Goal: Task Accomplishment & Management: Manage account settings

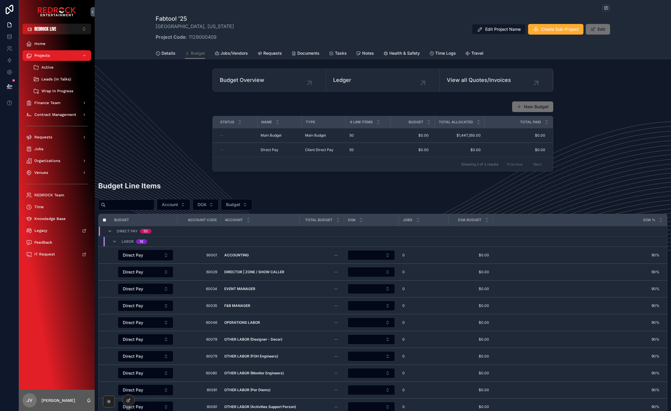
click at [139, 154] on div "New Budget Status Name Type # Line Items Budget Total Allocated Total Paid -- M…" at bounding box center [383, 136] width 576 height 75
click at [109, 404] on icon "scrollable content" at bounding box center [109, 401] width 5 height 5
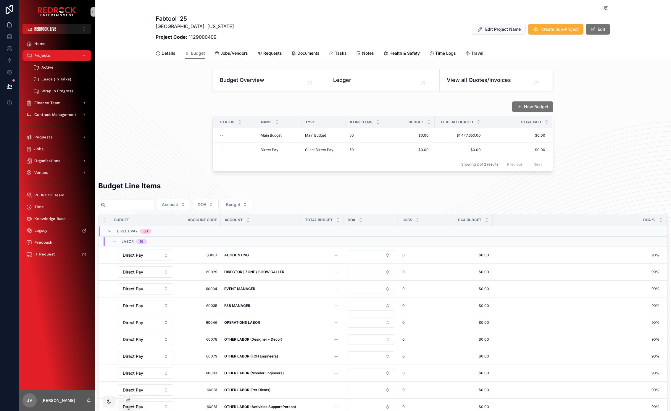
click at [588, 115] on div "New Budget Status Name Type # Line Items Budget Total Allocated Total Paid -- M…" at bounding box center [383, 136] width 576 height 75
click at [149, 134] on div "New Budget Status Name Type # Line Items Budget Total Allocated Total Paid -- M…" at bounding box center [383, 136] width 576 height 75
click at [105, 403] on div "scrollable content" at bounding box center [109, 402] width 12 height 12
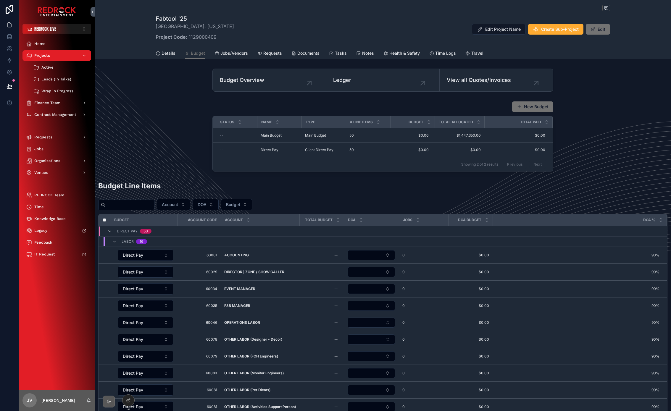
click at [107, 401] on icon "scrollable content" at bounding box center [109, 401] width 5 height 5
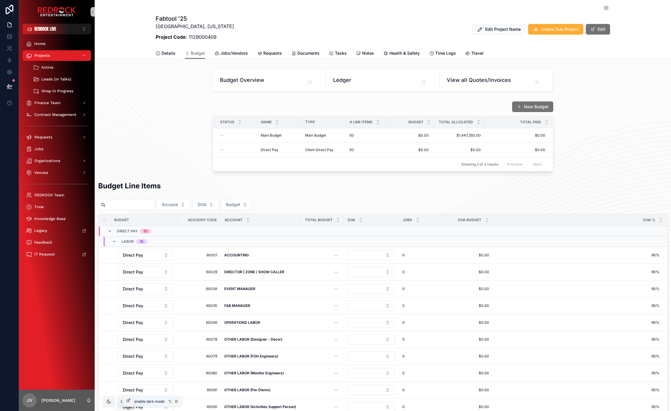
click at [163, 106] on div "New Budget Status Name Type # Line Items Budget Total Allocated Total Paid -- M…" at bounding box center [383, 136] width 576 height 75
click at [169, 132] on div "New Budget Status Name Type # Line Items Budget Total Allocated Total Paid -- M…" at bounding box center [383, 136] width 576 height 75
click at [111, 401] on icon "scrollable content" at bounding box center [109, 401] width 5 height 5
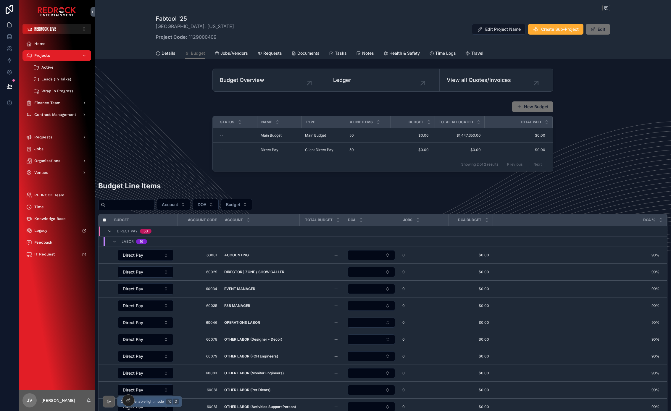
click at [105, 402] on div "scrollable content" at bounding box center [109, 402] width 12 height 12
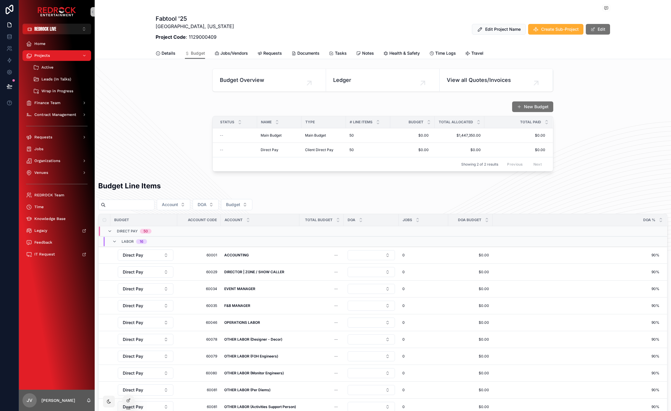
click at [133, 144] on div "New Budget Status Name Type # Line Items Budget Total Allocated Total Paid -- M…" at bounding box center [383, 136] width 576 height 75
click at [282, 24] on div "Fabtool '25 Scottsdale, Arizona Project Code : 1129000409 Edit Project Name Cre…" at bounding box center [383, 29] width 454 height 30
click at [182, 172] on div "New Budget Status Name Type # Line Items Budget Total Allocated Total Paid -- M…" at bounding box center [383, 136] width 576 height 75
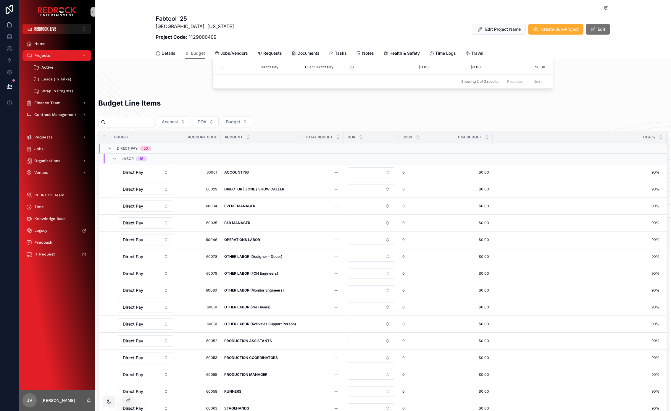
click at [306, 105] on div "Budget Line Items" at bounding box center [382, 105] width 569 height 14
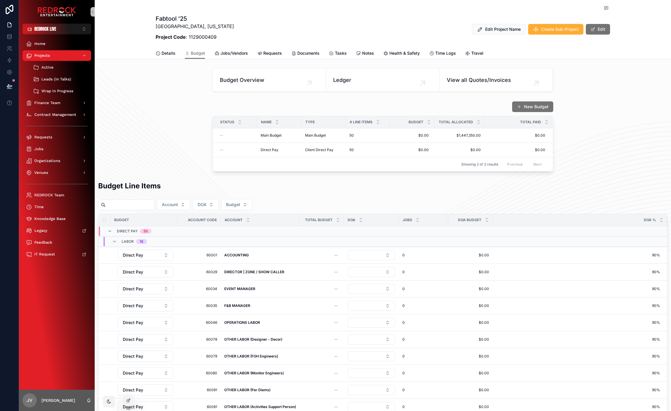
click at [108, 400] on icon "scrollable content" at bounding box center [109, 402] width 4 height 4
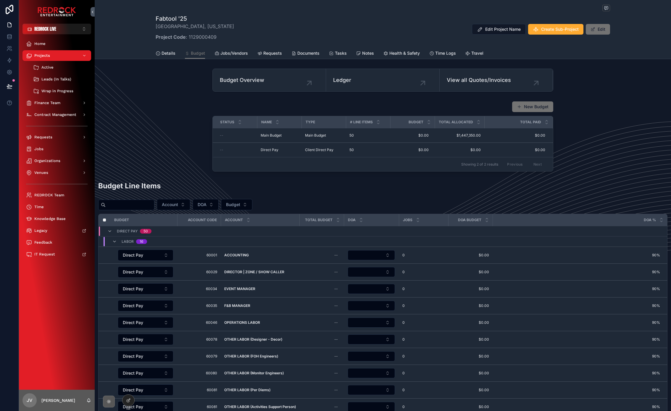
click at [166, 137] on div "New Budget Status Name Type # Line Items Budget Total Allocated Total Paid -- M…" at bounding box center [383, 136] width 576 height 75
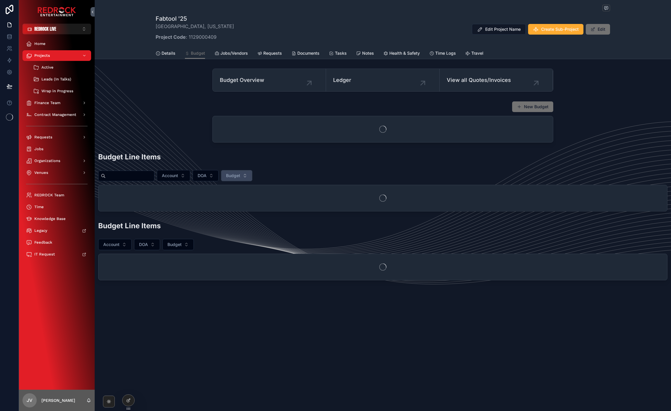
click at [259, 145] on div "New Budget" at bounding box center [383, 122] width 576 height 46
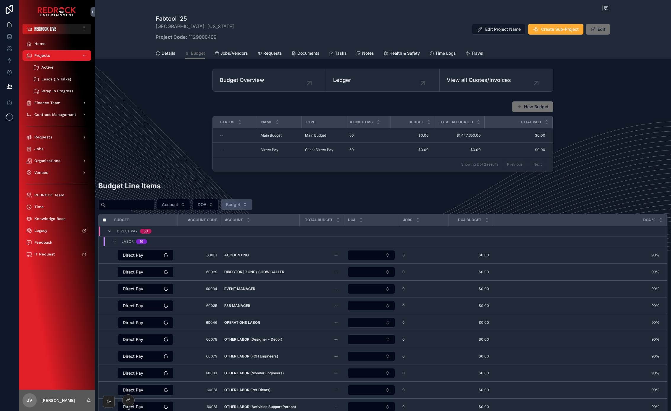
click at [246, 201] on button "Budget" at bounding box center [236, 204] width 31 height 11
click at [82, 31] on button "REDROCK LIVE ⌥ 1" at bounding box center [56, 29] width 69 height 11
click at [243, 209] on button "Budget" at bounding box center [236, 204] width 31 height 11
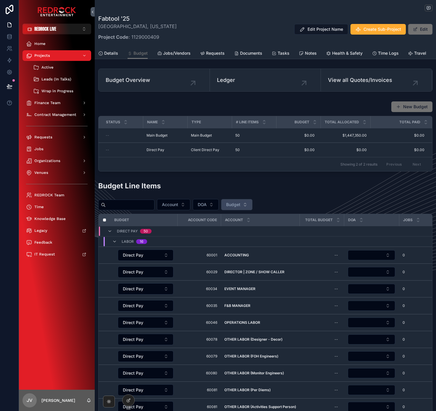
click at [240, 205] on span "Budget" at bounding box center [233, 205] width 14 height 6
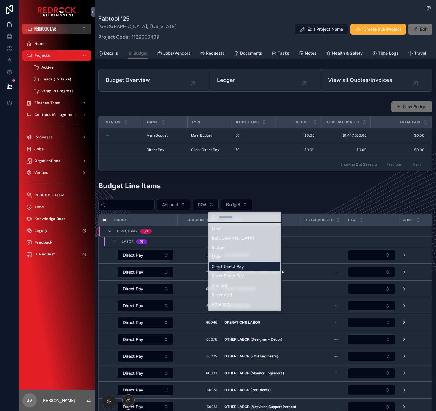
click at [61, 31] on button "REDROCK LIVE ⌥ 1" at bounding box center [56, 29] width 69 height 11
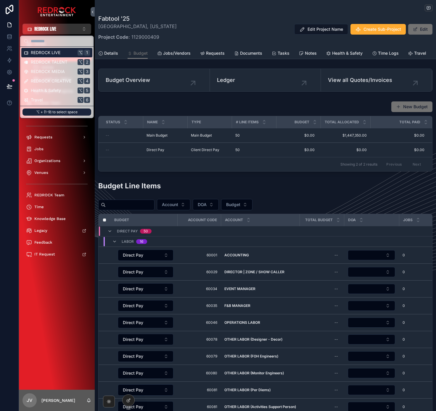
click at [61, 31] on button "REDROCK LIVE ⌥ 1" at bounding box center [56, 29] width 69 height 11
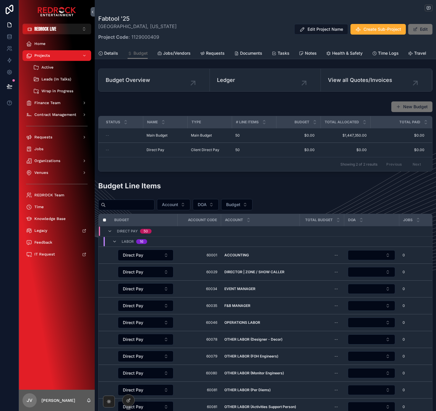
click at [226, 27] on div "Fabtool '25 [GEOGRAPHIC_DATA], [US_STATE] Project Code : 1129000409 Edit Projec…" at bounding box center [265, 29] width 334 height 30
click at [362, 191] on div "Budget Line Items" at bounding box center [265, 188] width 334 height 14
click at [107, 401] on icon "scrollable content" at bounding box center [109, 401] width 5 height 5
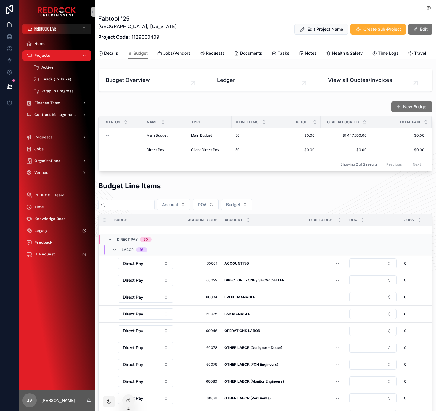
scroll to position [183, 0]
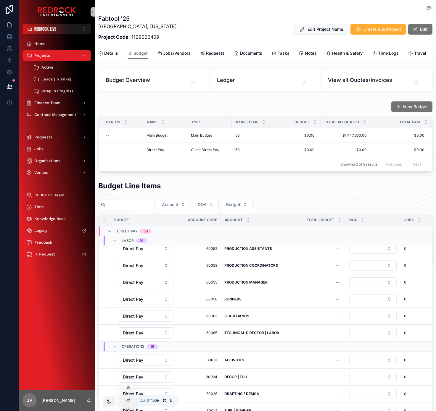
click at [127, 400] on icon at bounding box center [128, 400] width 5 height 5
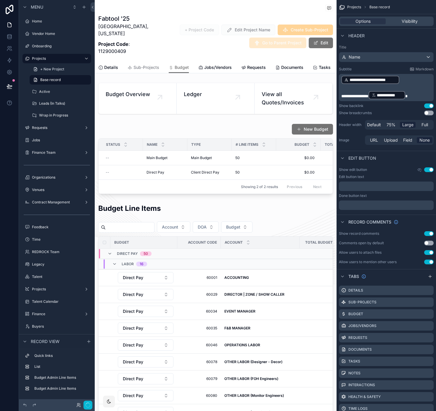
click at [194, 12] on div "scrollable content" at bounding box center [215, 8] width 235 height 7
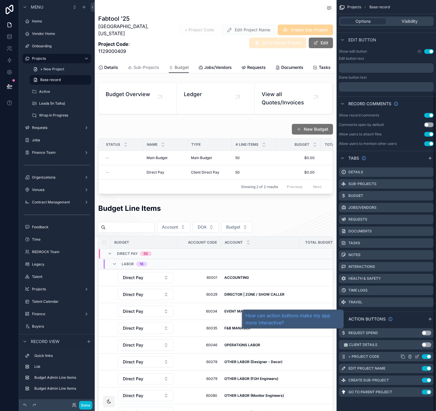
scroll to position [118, 0]
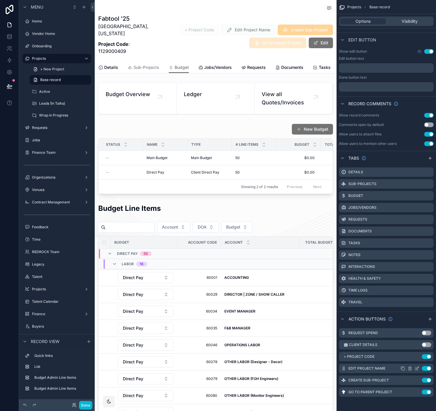
click at [418, 368] on icon "scrollable content" at bounding box center [417, 368] width 2 height 2
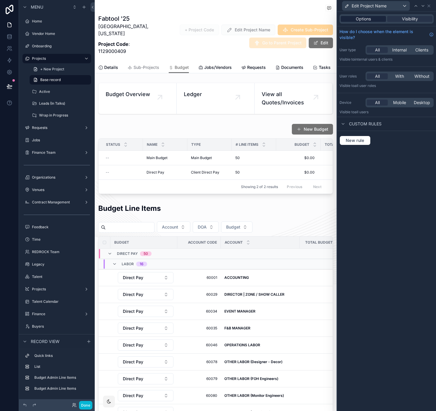
click at [364, 17] on span "Options" at bounding box center [363, 19] width 15 height 6
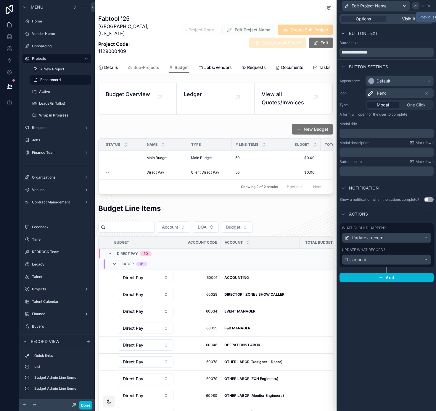
click at [415, 7] on icon at bounding box center [415, 6] width 5 height 5
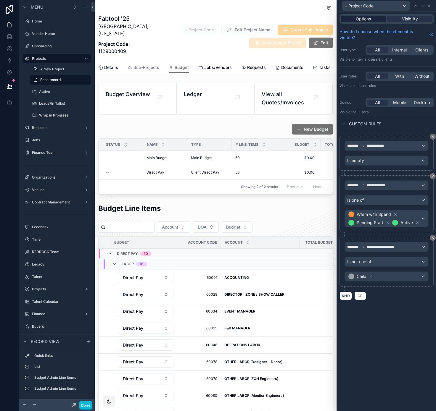
click at [349, 20] on div "Options" at bounding box center [363, 19] width 45 height 6
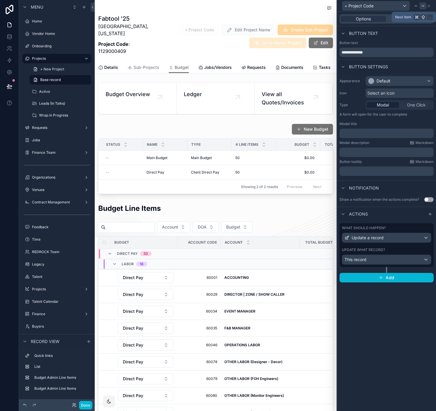
click at [422, 6] on icon at bounding box center [422, 6] width 5 height 5
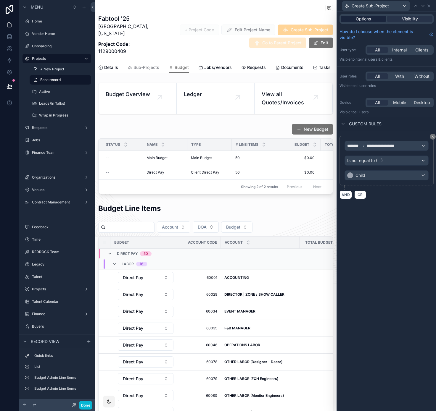
click at [363, 21] on span "Options" at bounding box center [363, 19] width 15 height 6
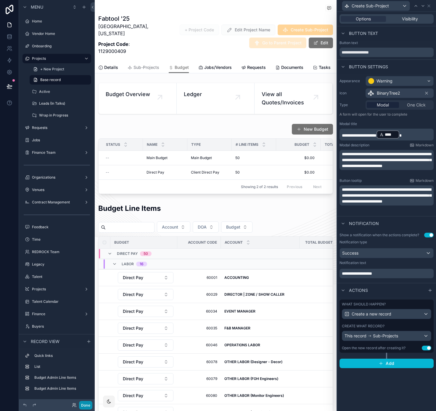
click at [87, 405] on button "Done" at bounding box center [85, 405] width 13 height 9
